Goal: Use online tool/utility: Utilize a website feature to perform a specific function

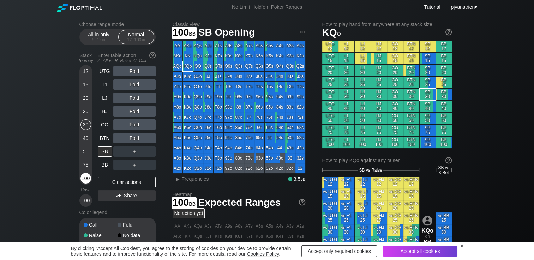
click at [85, 180] on div "100" at bounding box center [85, 178] width 11 height 11
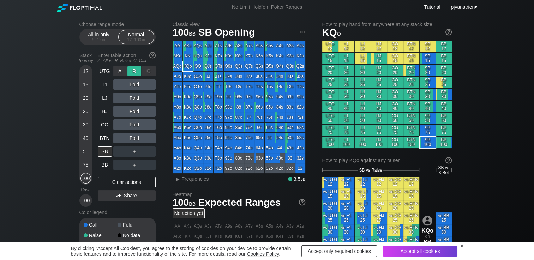
click at [135, 71] on div "R ✕" at bounding box center [134, 71] width 14 height 11
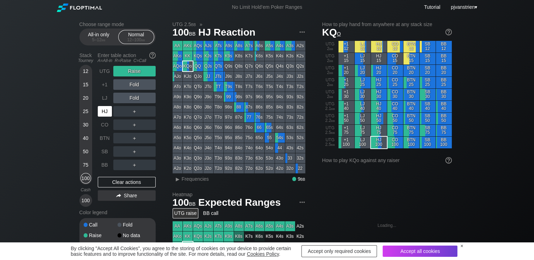
click at [103, 114] on div "HJ" at bounding box center [105, 111] width 14 height 11
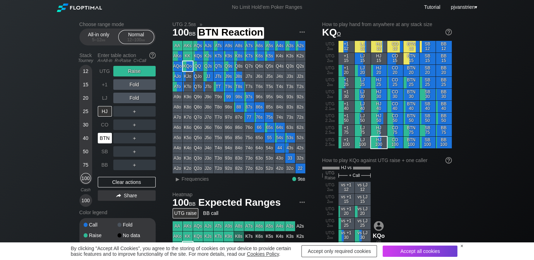
click at [106, 138] on div "BTN" at bounding box center [105, 138] width 14 height 11
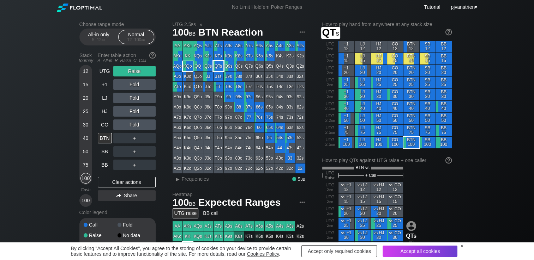
click at [219, 69] on div "QTs" at bounding box center [218, 66] width 10 height 10
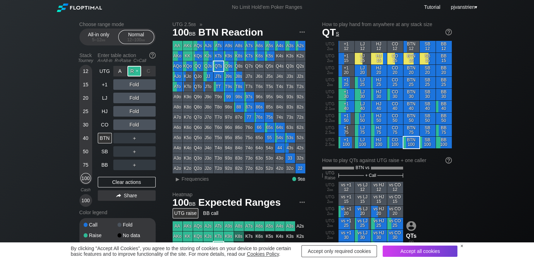
click at [137, 71] on div "R ✕" at bounding box center [134, 71] width 14 height 11
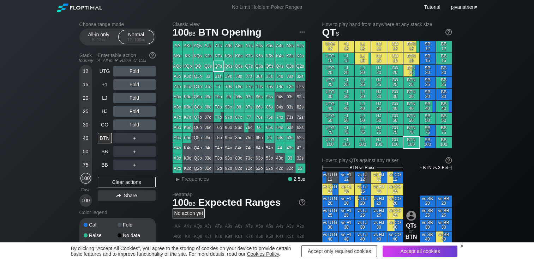
click at [136, 85] on div "Fold" at bounding box center [134, 84] width 42 height 11
click at [135, 85] on div "R ✕" at bounding box center [134, 84] width 14 height 11
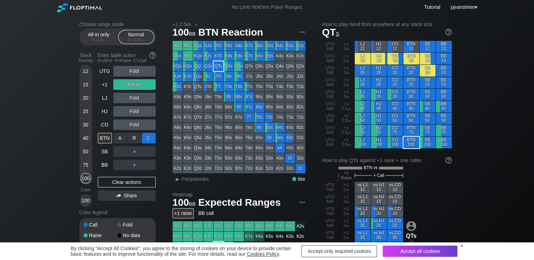
click at [147, 139] on div "C ✕" at bounding box center [149, 138] width 14 height 11
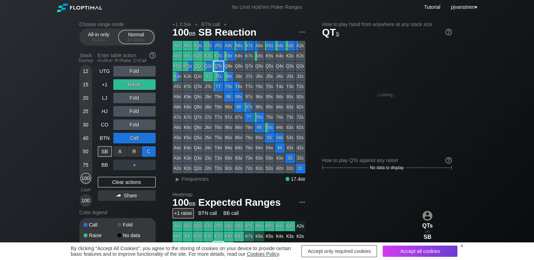
click at [148, 150] on div "C ✕" at bounding box center [149, 151] width 14 height 11
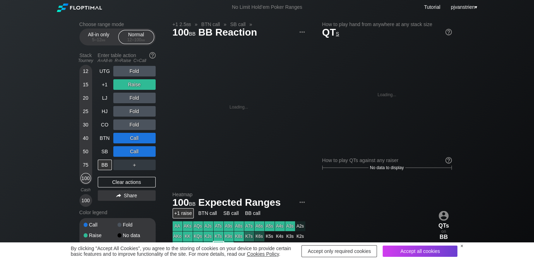
click at [91, 149] on div "12 15 20 25 30 40 50 75 100" at bounding box center [85, 125] width 13 height 120
click at [89, 150] on div "50" at bounding box center [85, 151] width 11 height 11
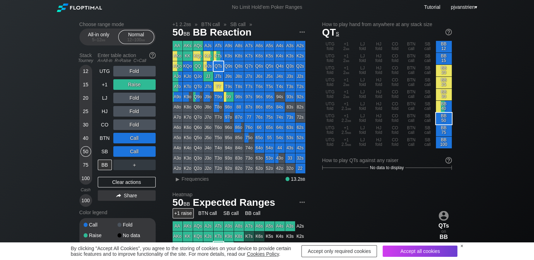
click at [43, 126] on div "Choose range mode All-in only 5 – 12 bb Normal 12 – 100 bb Stack Tourney Enter …" at bounding box center [267, 239] width 534 height 450
click at [138, 184] on div "Clear actions" at bounding box center [127, 182] width 58 height 11
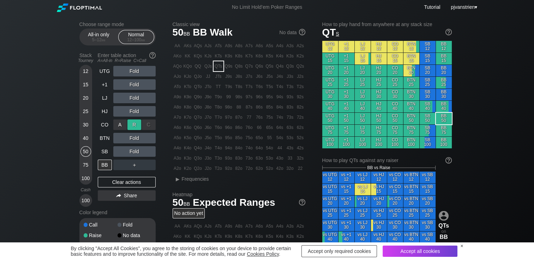
click at [135, 126] on div "R ✕" at bounding box center [134, 125] width 14 height 11
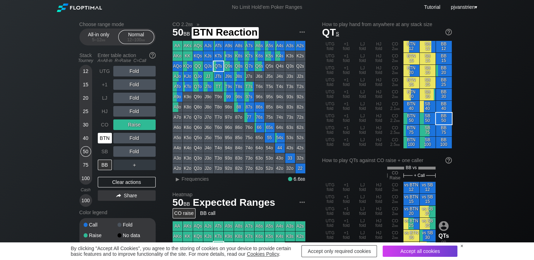
click at [104, 142] on div "BTN" at bounding box center [105, 138] width 14 height 11
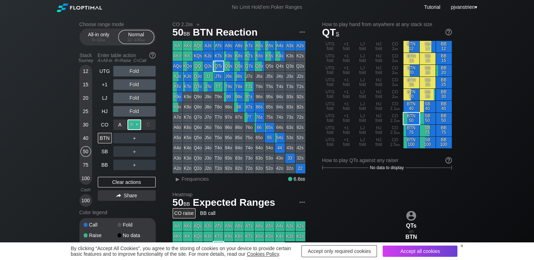
drag, startPoint x: 135, startPoint y: 130, endPoint x: 140, endPoint y: 125, distance: 7.0
click at [140, 125] on div "R ✕" at bounding box center [134, 125] width 14 height 11
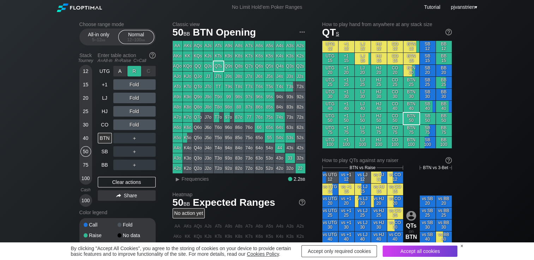
click at [134, 72] on div "R ✕" at bounding box center [134, 71] width 14 height 11
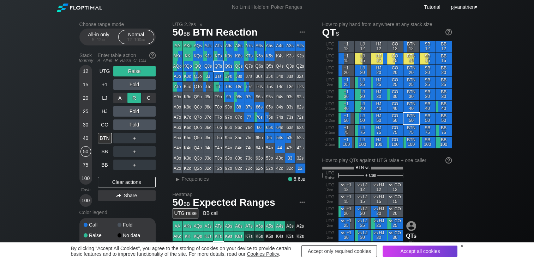
click at [133, 100] on div "R ✕" at bounding box center [134, 98] width 14 height 11
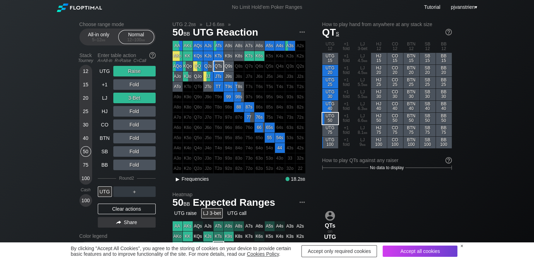
click at [195, 183] on span "▸ Frequencies" at bounding box center [190, 178] width 36 height 8
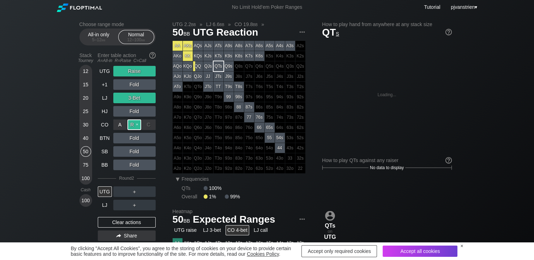
click at [132, 129] on div "R ✕" at bounding box center [134, 125] width 14 height 11
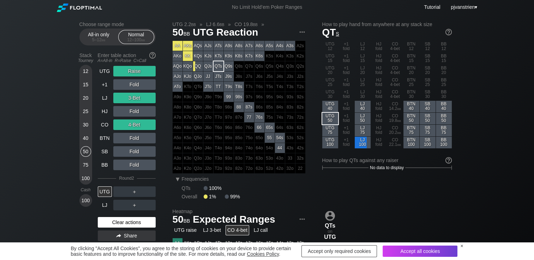
click at [139, 224] on div "Clear actions" at bounding box center [127, 222] width 58 height 11
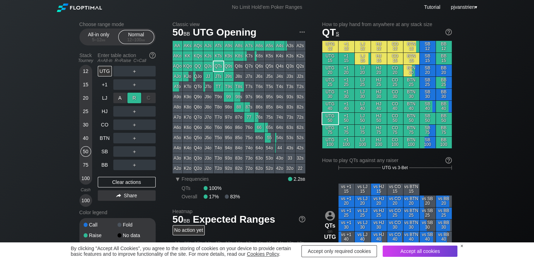
click at [132, 99] on div "R ✕" at bounding box center [134, 98] width 14 height 11
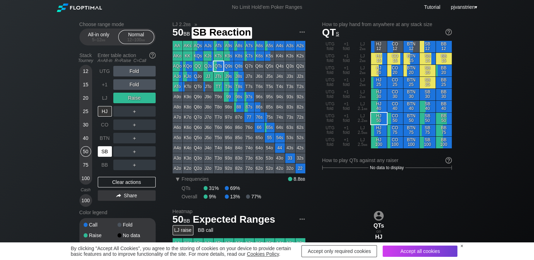
click at [103, 153] on div "SB" at bounding box center [105, 151] width 14 height 11
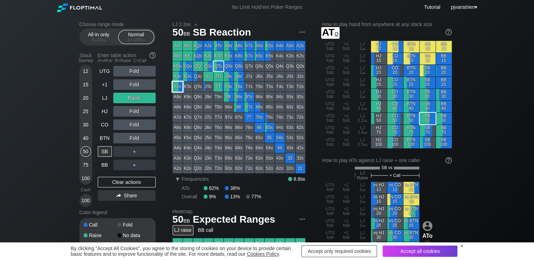
click at [181, 91] on div "ATo" at bounding box center [177, 87] width 10 height 10
click at [133, 96] on div "R ✕" at bounding box center [134, 98] width 14 height 11
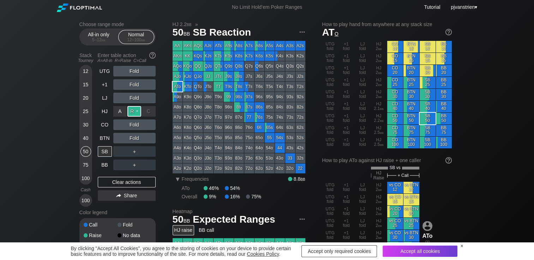
click at [131, 112] on div "R ✕" at bounding box center [134, 111] width 14 height 11
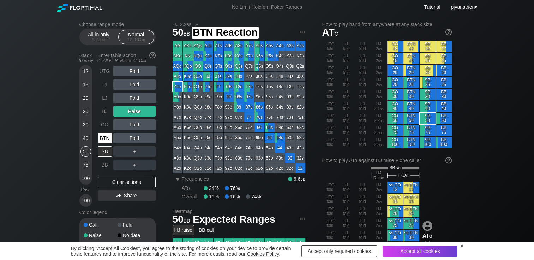
click at [104, 138] on div "BTN" at bounding box center [105, 138] width 14 height 11
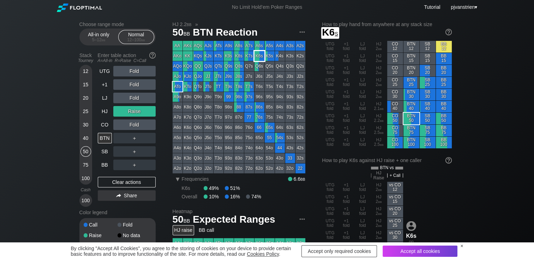
click at [260, 61] on div "K6s" at bounding box center [259, 56] width 10 height 10
drag, startPoint x: 260, startPoint y: 61, endPoint x: 214, endPoint y: -18, distance: 91.3
click at [214, 0] on html "No Limit Hold’em Poker Ranges Tutorial pjvanstrien ▾ Choose range mode All-in o…" at bounding box center [267, 130] width 534 height 260
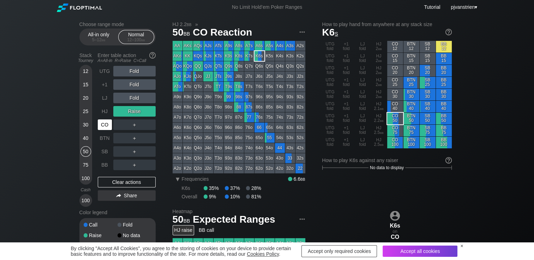
click at [108, 121] on div "CO" at bounding box center [105, 125] width 14 height 11
click at [138, 112] on div "R ✕" at bounding box center [134, 111] width 14 height 11
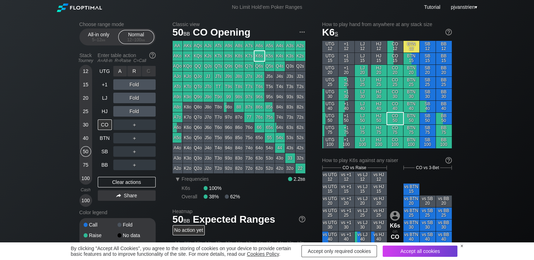
click at [135, 73] on div "R ✕" at bounding box center [134, 71] width 14 height 11
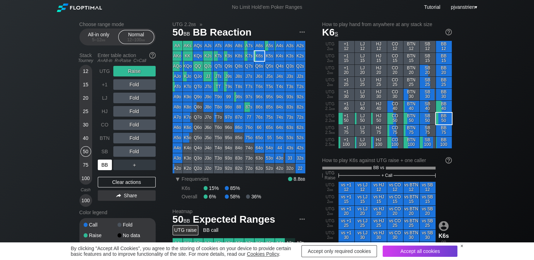
click at [103, 168] on div "BB" at bounding box center [105, 165] width 14 height 11
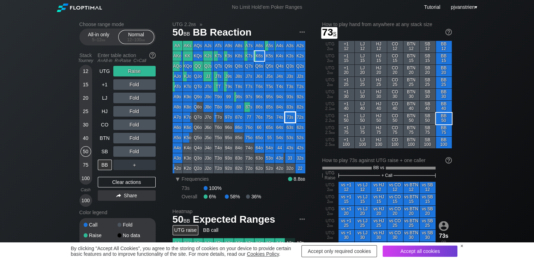
click at [290, 122] on div "73s" at bounding box center [290, 118] width 10 height 10
click at [138, 71] on div "R ✕" at bounding box center [134, 71] width 14 height 11
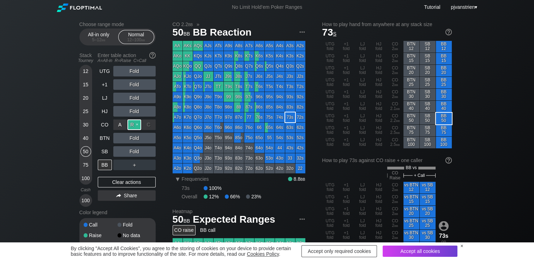
click at [133, 130] on div "R ✕" at bounding box center [134, 125] width 14 height 11
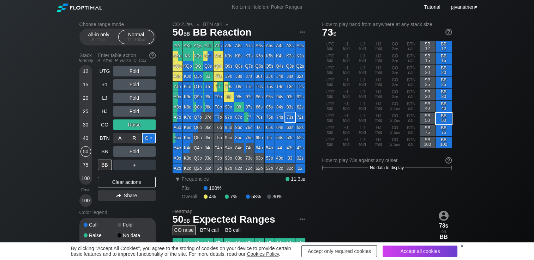
click at [148, 141] on div "C ✕" at bounding box center [149, 138] width 14 height 11
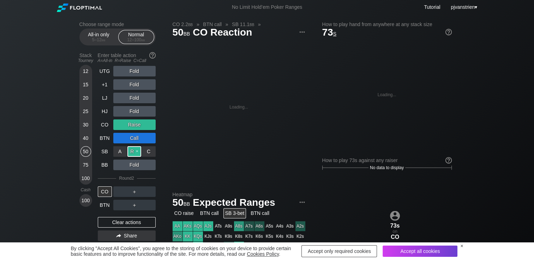
click at [132, 155] on div "R ✕" at bounding box center [134, 151] width 14 height 11
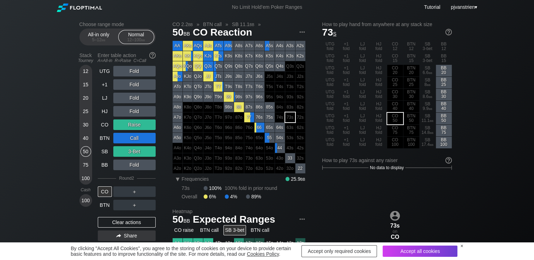
click at [235, 87] on div "T8s" at bounding box center [239, 87] width 10 height 10
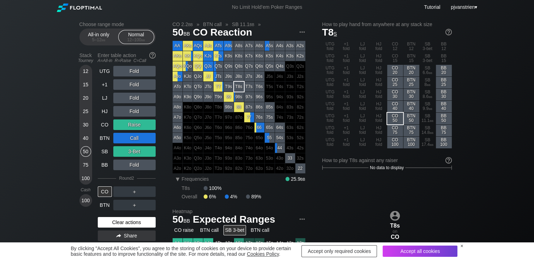
click at [140, 224] on div "Clear actions" at bounding box center [127, 222] width 58 height 11
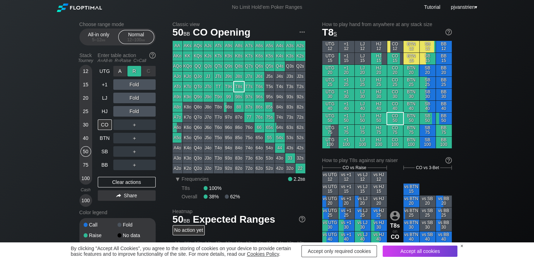
click at [133, 72] on div "R ✕" at bounding box center [134, 71] width 14 height 11
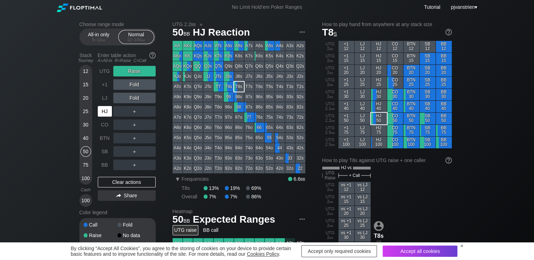
click at [105, 113] on div "HJ" at bounding box center [105, 111] width 14 height 11
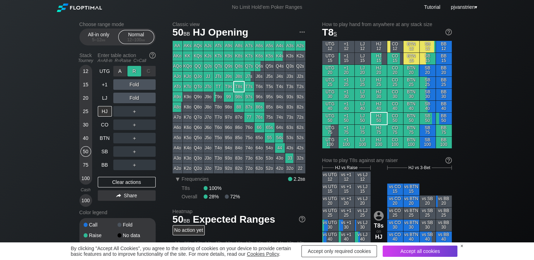
click at [133, 75] on div "R ✕" at bounding box center [134, 71] width 14 height 11
click at [133, 87] on div "R ✕" at bounding box center [134, 84] width 14 height 11
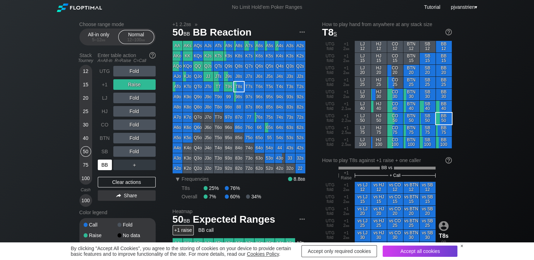
click at [102, 165] on div "BB" at bounding box center [105, 165] width 14 height 11
click at [135, 84] on div "R ✕" at bounding box center [134, 84] width 14 height 11
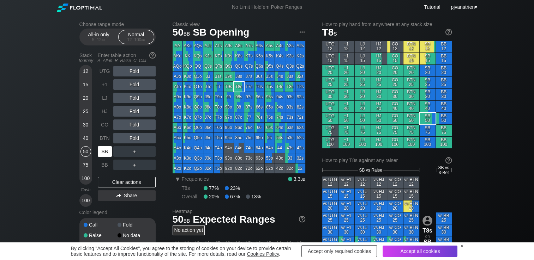
click at [102, 152] on div "SB" at bounding box center [105, 151] width 14 height 11
click at [35, 89] on div "Choose range mode All-in only 5 – 12 bb Normal 12 – 100 bb Stack Tourney Enter …" at bounding box center [267, 241] width 534 height 455
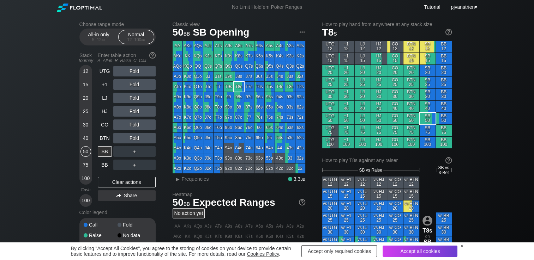
click at [432, 178] on div "T8s on SB" at bounding box center [427, 231] width 16 height 108
click at [130, 85] on div "Fold" at bounding box center [134, 84] width 42 height 11
click at [42, 126] on div "Choose range mode All-in only 5 – 12 bb Normal 12 – 100 bb Stack Tourney Enter …" at bounding box center [267, 241] width 534 height 455
click at [52, 125] on div "Choose range mode All-in only 5 – 12 bb Normal 12 – 100 bb Stack Tourney Enter …" at bounding box center [267, 241] width 534 height 455
click at [131, 101] on div "A ✕ R ✕ C ✕ Fold" at bounding box center [134, 98] width 42 height 11
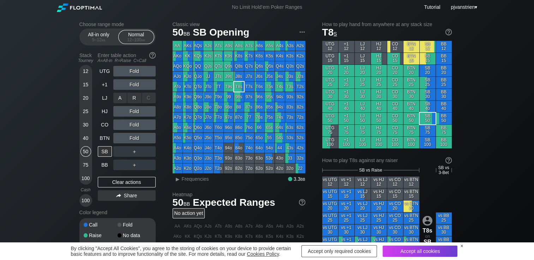
click at [138, 91] on div "A ✕ R ✕ C ✕ Fold" at bounding box center [134, 98] width 42 height 16
click at [135, 96] on div "R ✕" at bounding box center [134, 98] width 14 height 11
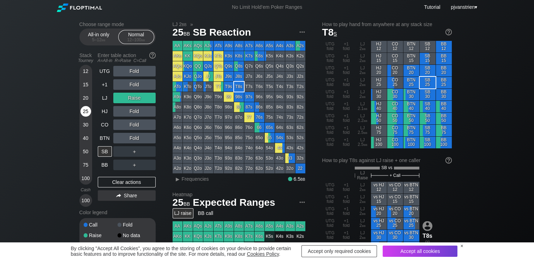
click at [83, 111] on div "25" at bounding box center [85, 111] width 11 height 11
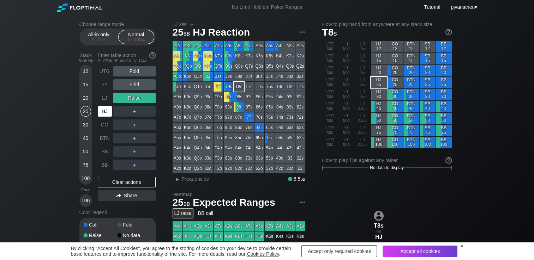
click at [104, 114] on div "HJ" at bounding box center [105, 111] width 14 height 11
click at [137, 99] on div "Raise" at bounding box center [134, 98] width 42 height 11
click at [133, 85] on div "R ✕" at bounding box center [134, 84] width 14 height 11
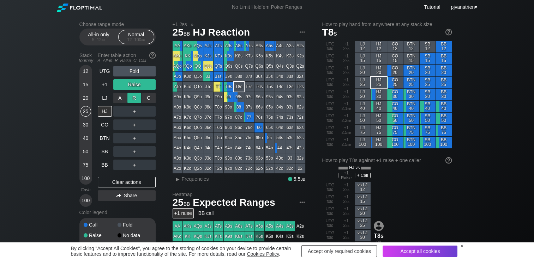
click at [138, 100] on div "R ✕" at bounding box center [134, 98] width 14 height 11
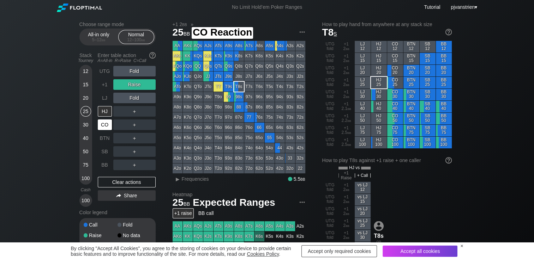
click at [107, 127] on div "CO" at bounding box center [105, 125] width 14 height 11
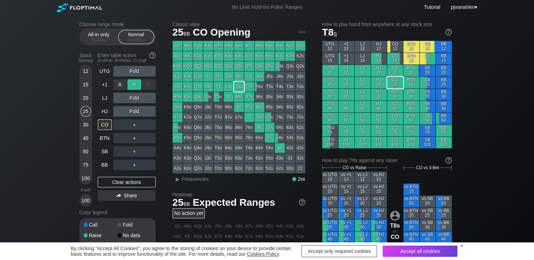
click at [135, 85] on div "R ✕" at bounding box center [134, 84] width 14 height 11
click at [133, 99] on div "R ✕" at bounding box center [134, 98] width 14 height 11
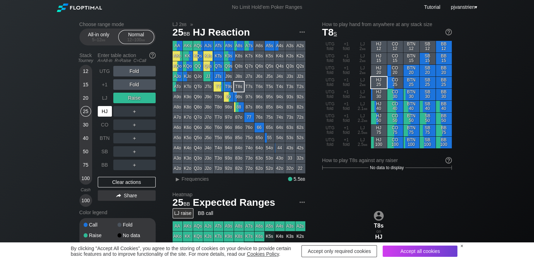
click at [107, 112] on div "HJ" at bounding box center [105, 111] width 14 height 11
click at [147, 113] on div "＋" at bounding box center [134, 111] width 42 height 11
click at [147, 113] on div "C ✕" at bounding box center [149, 111] width 14 height 11
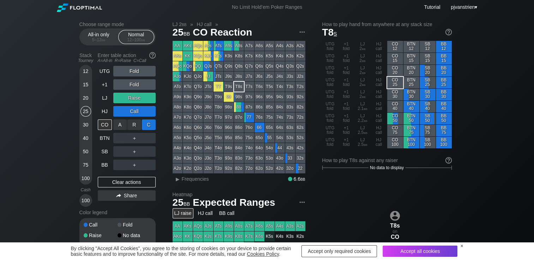
click at [151, 126] on div "C ✕" at bounding box center [149, 125] width 14 height 11
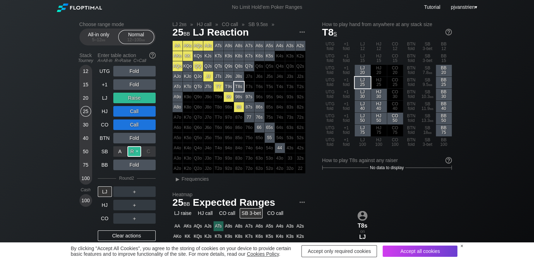
click at [134, 154] on div "R ✕" at bounding box center [134, 151] width 14 height 11
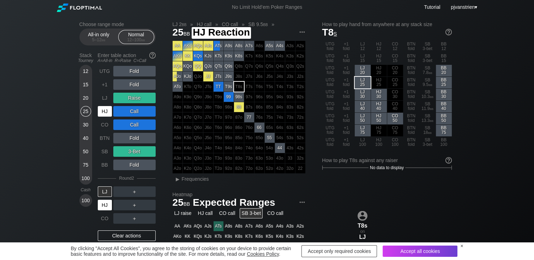
click at [106, 207] on div "HJ" at bounding box center [105, 205] width 14 height 11
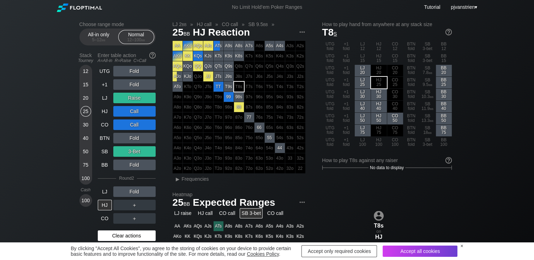
click at [131, 232] on div "Clear actions" at bounding box center [127, 236] width 58 height 11
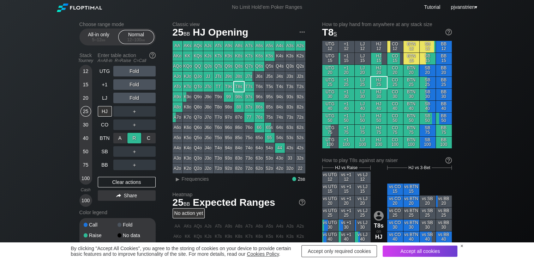
click at [133, 140] on div "R ✕" at bounding box center [134, 138] width 14 height 11
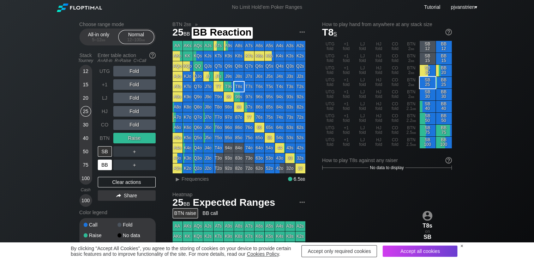
click at [107, 169] on div "BB" at bounding box center [105, 165] width 14 height 11
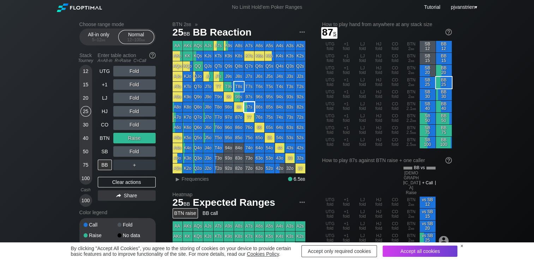
click at [247, 108] on div "87s" at bounding box center [249, 107] width 10 height 10
click at [138, 139] on div "R ✕" at bounding box center [134, 138] width 14 height 11
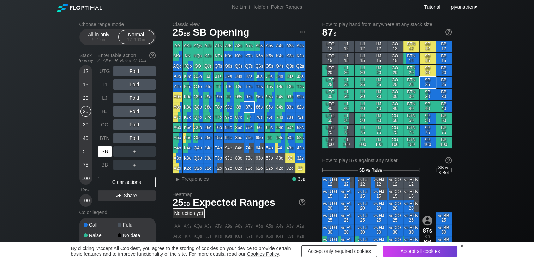
click at [109, 153] on div "SB" at bounding box center [105, 151] width 14 height 11
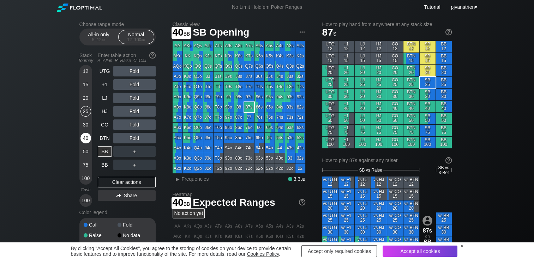
click at [86, 139] on div "40" at bounding box center [85, 138] width 11 height 11
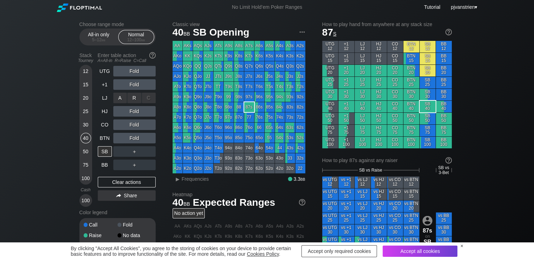
click at [130, 99] on div "A ✕ R ✕ C ✕ Fold" at bounding box center [134, 98] width 42 height 11
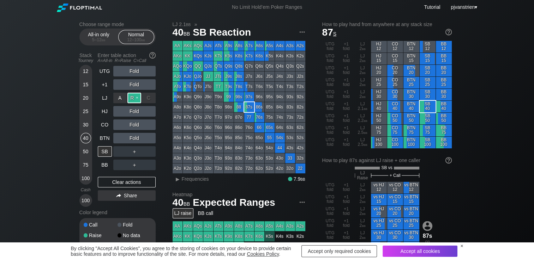
click at [134, 101] on div "R ✕" at bounding box center [134, 98] width 14 height 11
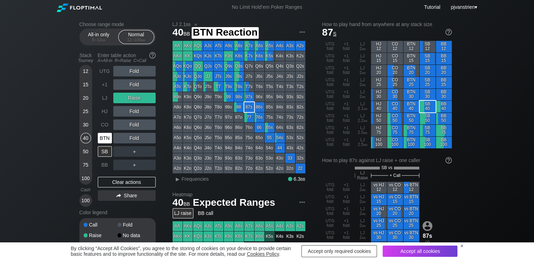
click at [103, 141] on div "BTN" at bounding box center [105, 138] width 14 height 11
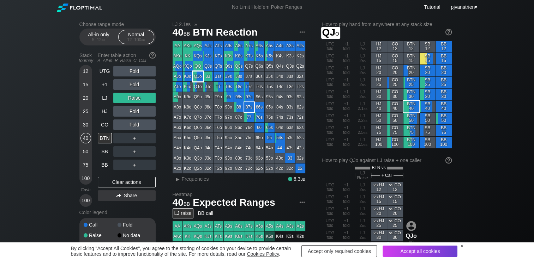
click at [199, 77] on div "QJo" at bounding box center [198, 77] width 10 height 10
click at [138, 99] on div "R ✕" at bounding box center [134, 98] width 14 height 11
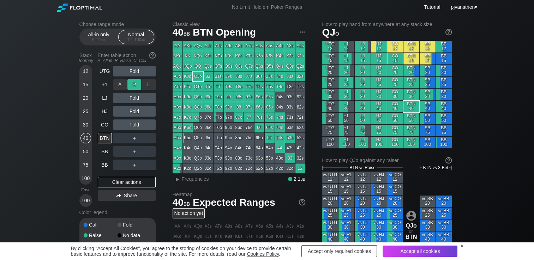
click at [131, 86] on div "R ✕" at bounding box center [134, 84] width 14 height 11
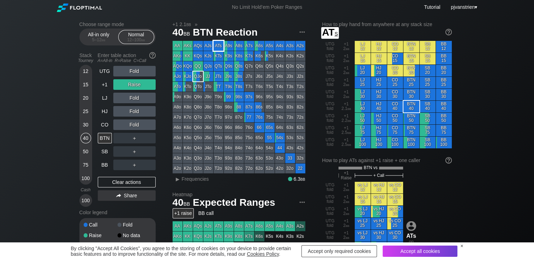
click at [216, 47] on div "ATs" at bounding box center [218, 46] width 10 height 10
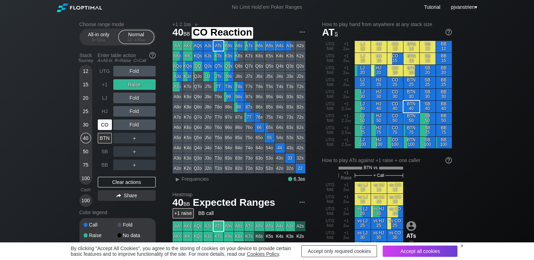
click at [107, 129] on div "CO" at bounding box center [105, 125] width 14 height 11
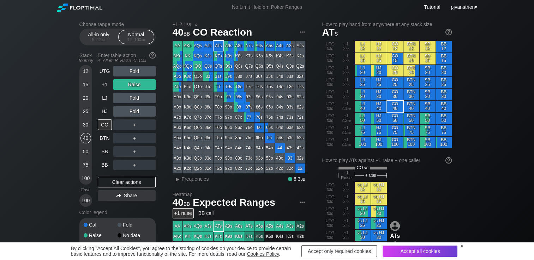
click at [57, 120] on div "Choose range mode All-in only 5 – 12 bb Normal 12 – 100 bb Stack Tourney Enter …" at bounding box center [267, 244] width 534 height 461
click at [139, 85] on div "Raise" at bounding box center [134, 84] width 42 height 11
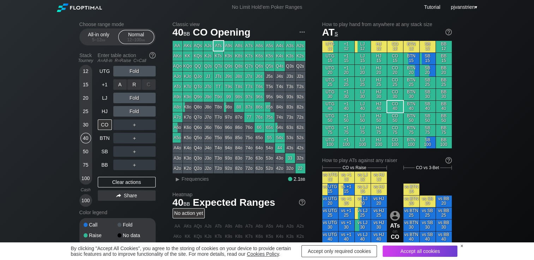
click at [139, 85] on div "R ✕" at bounding box center [134, 84] width 14 height 11
click at [135, 101] on div "R ✕" at bounding box center [134, 98] width 14 height 11
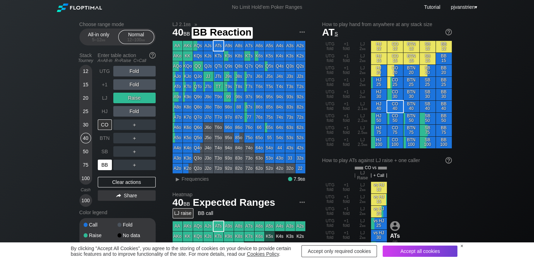
click at [105, 170] on div "BB" at bounding box center [105, 165] width 14 height 11
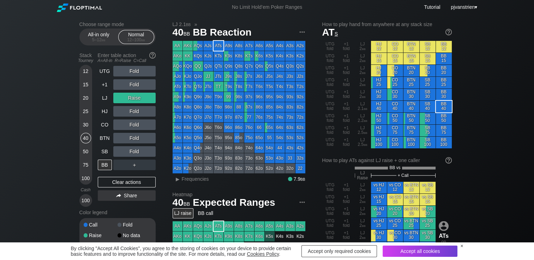
click at [137, 97] on div "Raise" at bounding box center [134, 98] width 42 height 11
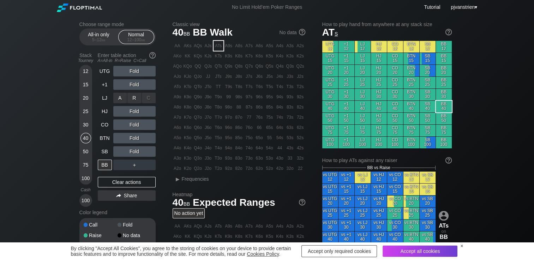
click at [137, 97] on div "R ✕" at bounding box center [134, 98] width 14 height 11
click at [132, 99] on div "R ✕" at bounding box center [134, 98] width 14 height 11
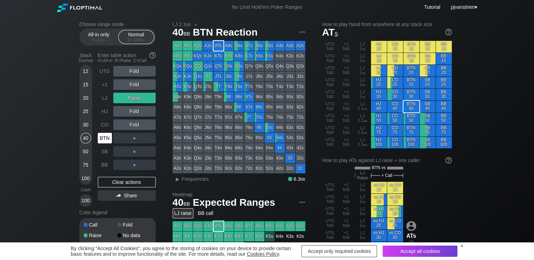
click at [105, 143] on div "BTN" at bounding box center [105, 138] width 14 height 11
click at [137, 101] on div "R ✕" at bounding box center [134, 98] width 14 height 11
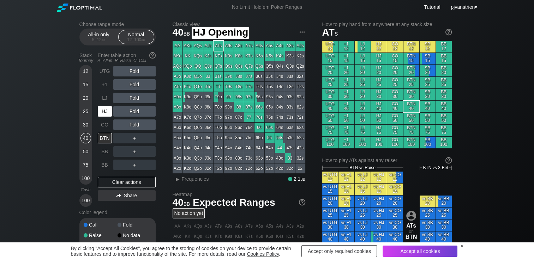
click at [104, 114] on div "HJ" at bounding box center [105, 111] width 14 height 11
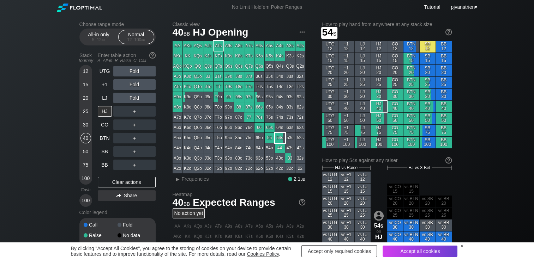
click at [277, 136] on div "54s" at bounding box center [280, 138] width 10 height 10
click at [41, 102] on div "Choose range mode All-in only 5 – 12 bb Normal 12 – 100 bb Stack Tourney Enter …" at bounding box center [267, 239] width 534 height 450
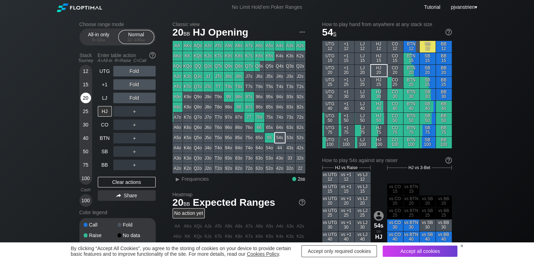
click at [89, 99] on div "20" at bounding box center [85, 98] width 11 height 11
click at [149, 154] on div "C ✕" at bounding box center [149, 151] width 14 height 11
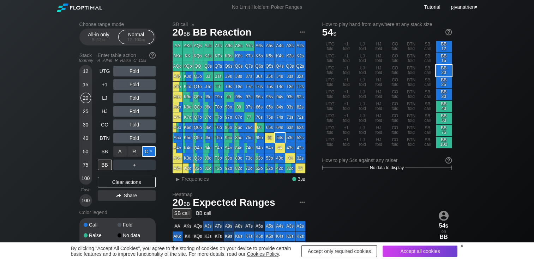
click at [151, 152] on div "C ✕" at bounding box center [149, 151] width 14 height 11
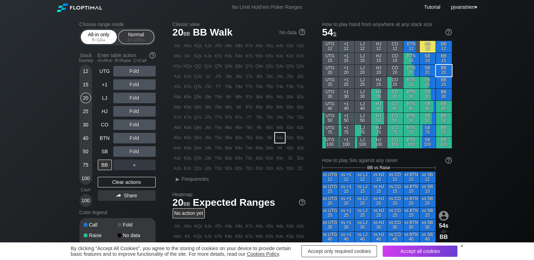
click at [97, 42] on div "5 – 12 bb" at bounding box center [99, 39] width 30 height 5
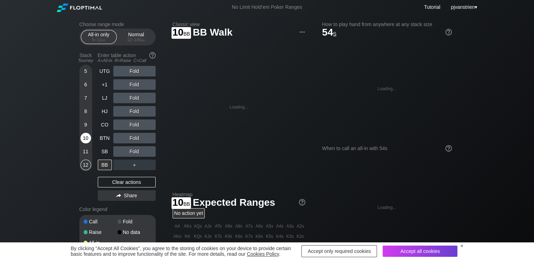
click at [83, 140] on div "10" at bounding box center [85, 138] width 11 height 11
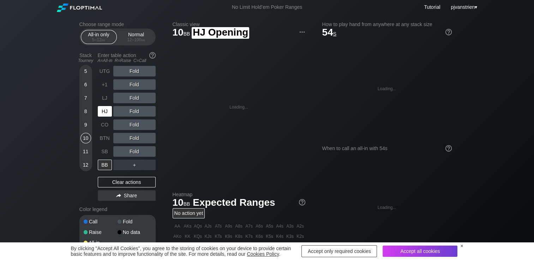
click at [104, 114] on div "HJ" at bounding box center [105, 111] width 14 height 11
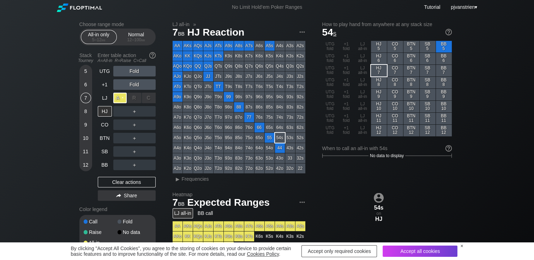
click at [124, 99] on div "A ✕" at bounding box center [120, 98] width 14 height 11
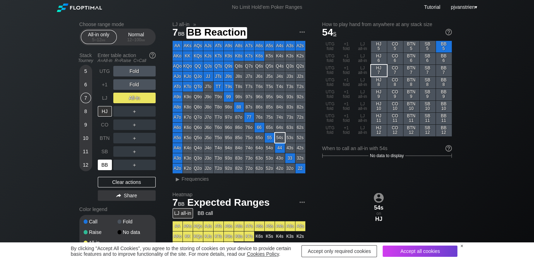
click at [105, 166] on div "BB" at bounding box center [105, 165] width 14 height 11
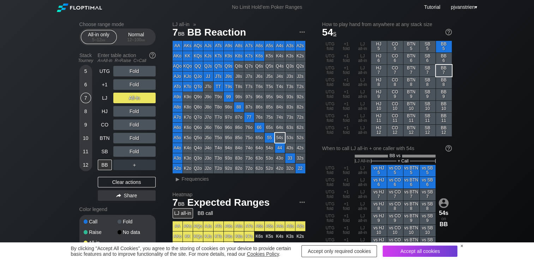
click at [16, 75] on div "Choose range mode All-in only 5 – 12 bb Normal 12 – 100 bb Stack Tourney Enter …" at bounding box center [267, 230] width 534 height 432
click at [133, 40] on div "12 – 100 bb" at bounding box center [136, 39] width 30 height 5
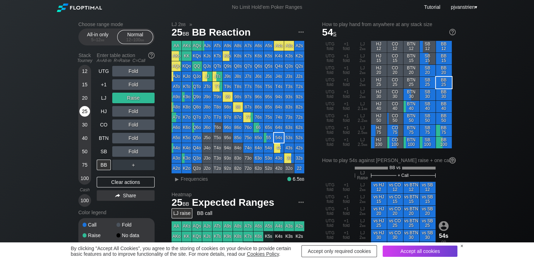
click at [86, 108] on div "25" at bounding box center [84, 111] width 11 height 11
click at [137, 97] on div "R ✕" at bounding box center [134, 98] width 14 height 11
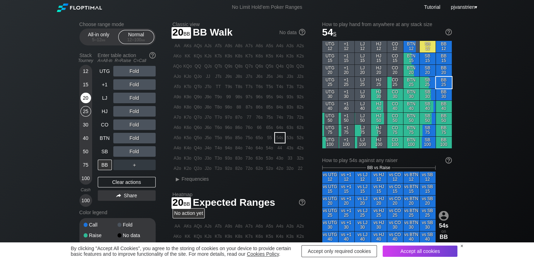
click at [86, 104] on div "20" at bounding box center [85, 99] width 11 height 13
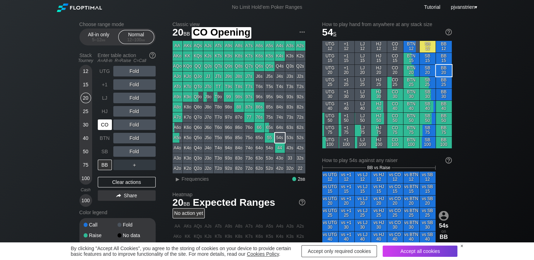
click at [104, 128] on div "CO" at bounding box center [105, 125] width 14 height 11
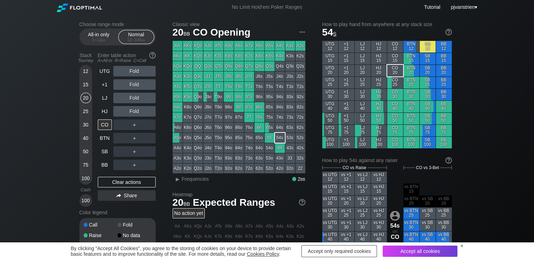
click at [134, 112] on div "Fold" at bounding box center [134, 111] width 42 height 11
click at [131, 112] on div "R ✕" at bounding box center [134, 111] width 14 height 11
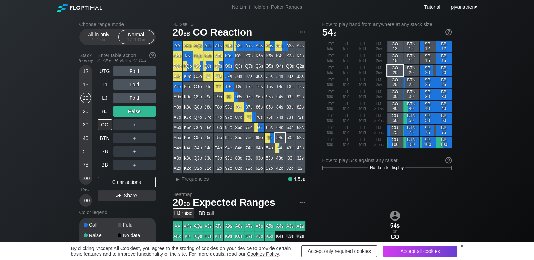
click at [138, 111] on div "Raise" at bounding box center [134, 111] width 42 height 11
click at [138, 111] on div "R ✕" at bounding box center [134, 111] width 14 height 11
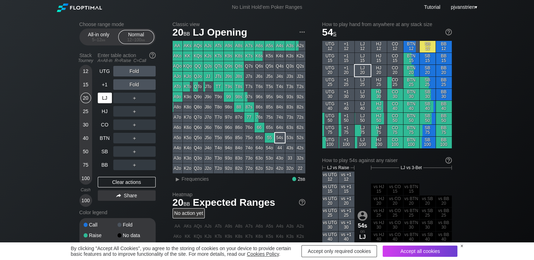
click at [105, 99] on div "LJ" at bounding box center [105, 98] width 14 height 11
click at [137, 99] on div "R ✕" at bounding box center [134, 98] width 14 height 11
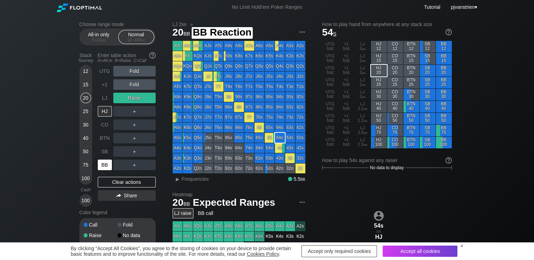
click at [106, 169] on div "BB" at bounding box center [105, 165] width 14 height 11
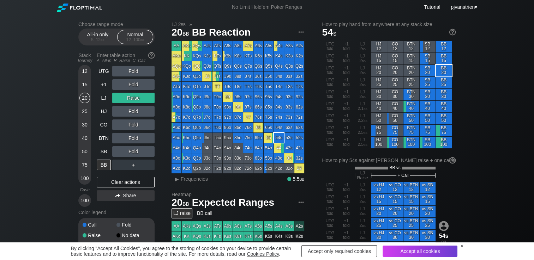
click at [148, 152] on div "Fold" at bounding box center [133, 151] width 42 height 11
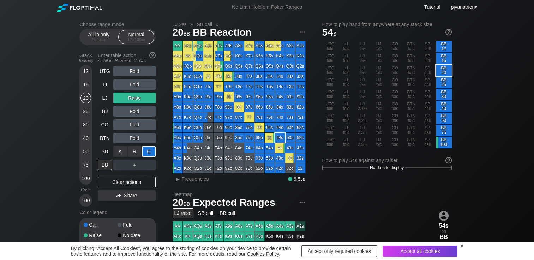
click at [148, 152] on div "C ✕" at bounding box center [149, 151] width 14 height 11
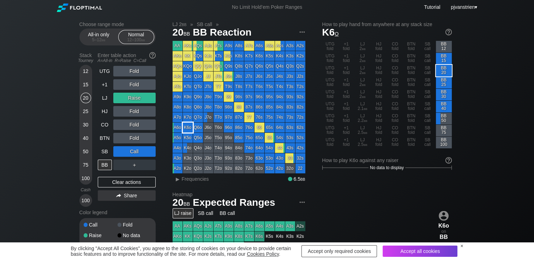
click at [187, 126] on div "K6o" at bounding box center [188, 128] width 10 height 10
click at [150, 182] on div "Clear actions" at bounding box center [127, 182] width 58 height 11
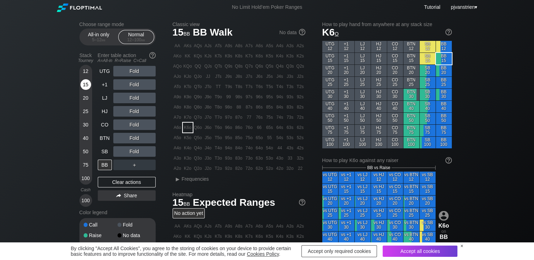
click at [87, 86] on div "15" at bounding box center [85, 84] width 11 height 11
click at [103, 113] on div "HJ" at bounding box center [105, 111] width 14 height 11
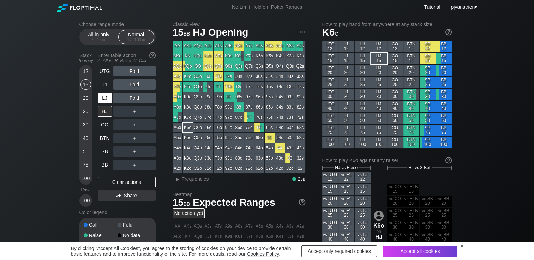
click at [103, 100] on div "LJ" at bounding box center [105, 98] width 14 height 11
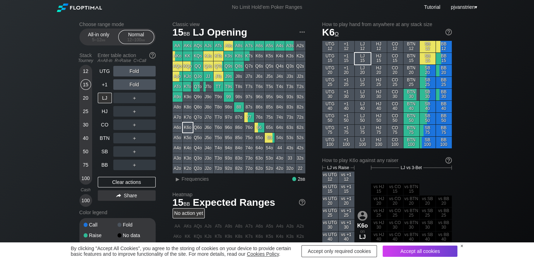
click at [44, 122] on div "Choose range mode All-in only 5 – 12 bb Normal 12 – 100 bb Stack Tourney Enter …" at bounding box center [267, 239] width 534 height 450
click at [83, 73] on div "12" at bounding box center [85, 71] width 11 height 11
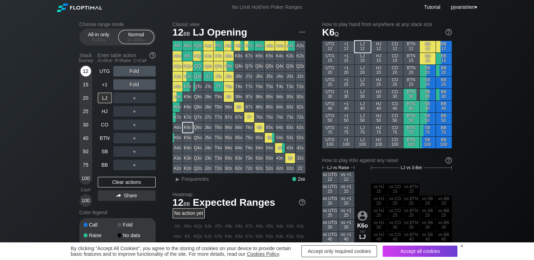
click at [83, 73] on div "12" at bounding box center [85, 71] width 11 height 11
click at [143, 148] on div "＋" at bounding box center [134, 151] width 42 height 11
click at [151, 154] on div "C ✕" at bounding box center [149, 151] width 14 height 11
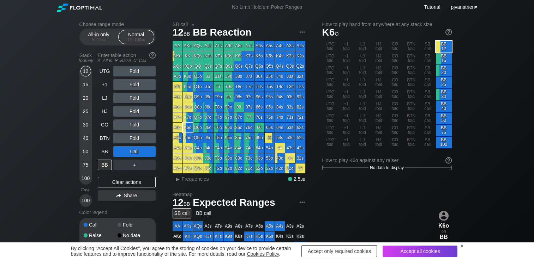
click at [134, 142] on div "Fold" at bounding box center [134, 138] width 42 height 11
click at [134, 142] on div "R ✕" at bounding box center [134, 138] width 14 height 11
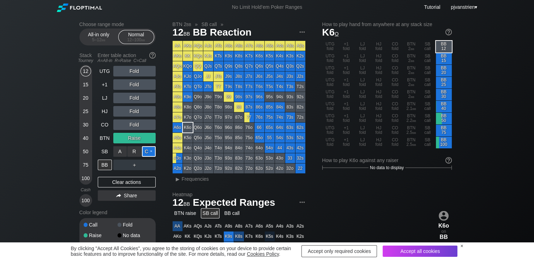
click at [150, 152] on div "C ✕" at bounding box center [149, 151] width 14 height 11
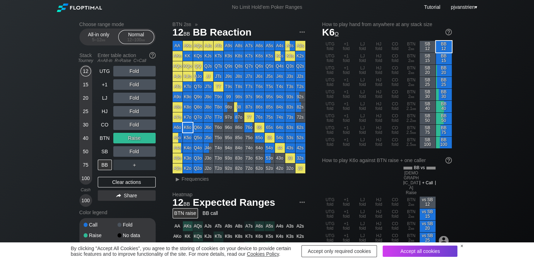
click at [47, 142] on div "Choose range mode All-in only 5 – 12 bb Normal 12 – 100 bb Stack Tourney Enter …" at bounding box center [267, 251] width 534 height 475
click at [137, 138] on div "R ✕" at bounding box center [134, 138] width 14 height 11
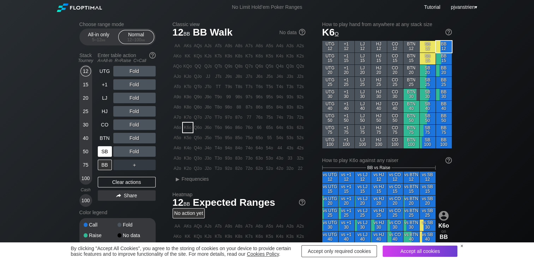
click at [105, 154] on div "SB" at bounding box center [105, 151] width 14 height 11
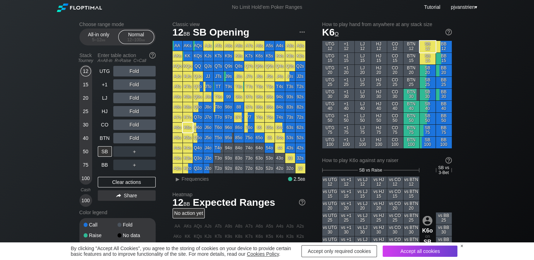
click at [32, 115] on div "Choose range mode All-in only 5 – 12 bb Normal 12 – 100 bb Stack Tourney Enter …" at bounding box center [267, 241] width 534 height 455
click at [131, 153] on div "＋" at bounding box center [134, 151] width 42 height 11
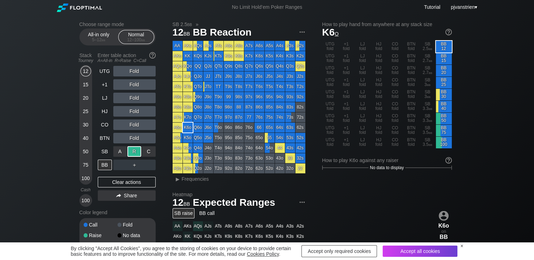
click at [131, 153] on div "R ✕" at bounding box center [134, 151] width 14 height 11
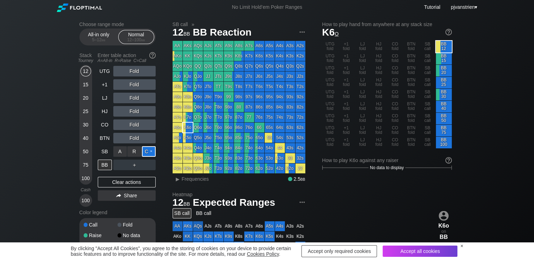
click at [150, 152] on div "C ✕" at bounding box center [149, 151] width 14 height 11
click at [132, 166] on div "R ✕" at bounding box center [134, 165] width 14 height 11
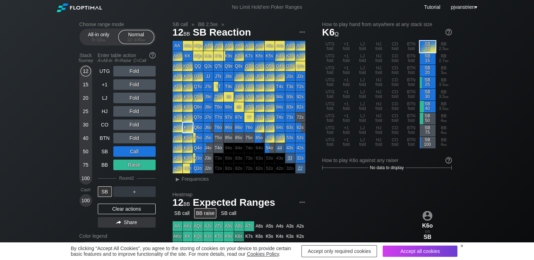
click at [133, 166] on div "Raise" at bounding box center [134, 165] width 42 height 11
click at [133, 166] on div "R ✕" at bounding box center [134, 165] width 14 height 11
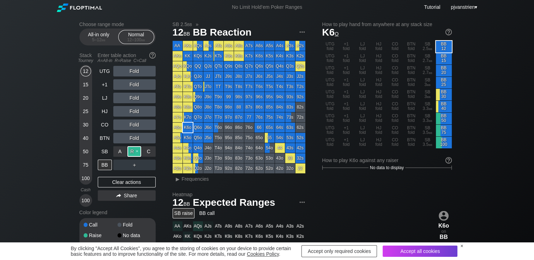
click at [135, 153] on div "R ✕" at bounding box center [134, 151] width 14 height 11
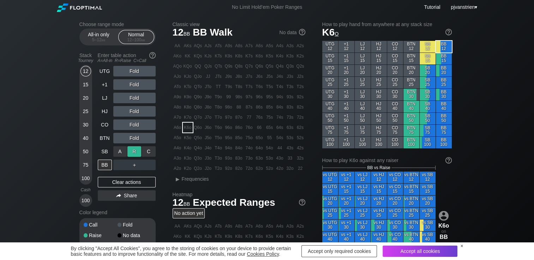
click at [138, 152] on div "R ✕" at bounding box center [134, 151] width 14 height 11
click at [20, 102] on div "Choose range mode All-in only 5 – 12 bb Normal 12 – 100 bb Stack Tourney Enter …" at bounding box center [267, 239] width 534 height 450
click at [86, 85] on div "15" at bounding box center [85, 84] width 11 height 11
